Goal: Go to known website: Access a specific website the user already knows

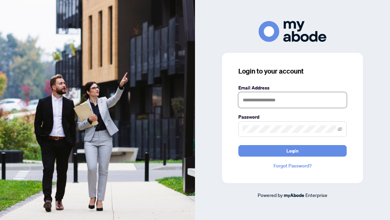
click at [262, 104] on input "text" at bounding box center [292, 100] width 108 height 16
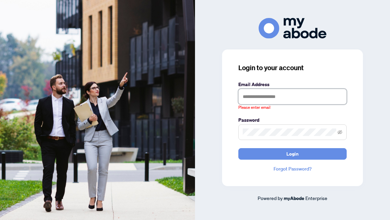
type input "**********"
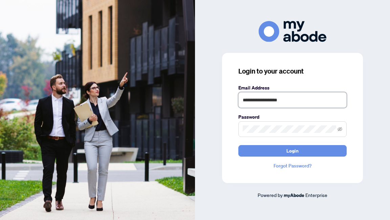
click at [238, 145] on button "Login" at bounding box center [292, 151] width 108 height 12
